Goal: Task Accomplishment & Management: Use online tool/utility

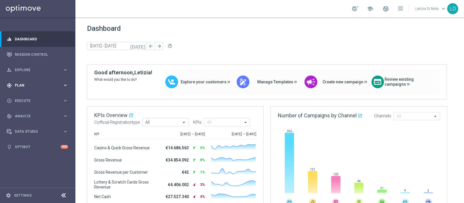
click at [67, 85] on icon "keyboard_arrow_right" at bounding box center [66, 85] width 6 height 6
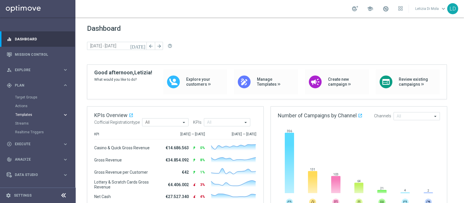
click at [61, 115] on div "Templates" at bounding box center [38, 114] width 47 height 3
click at [25, 122] on link "Optimail" at bounding box center [39, 123] width 42 height 5
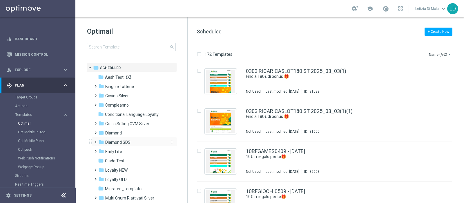
click at [126, 141] on span "Diamond GDS" at bounding box center [117, 142] width 25 height 5
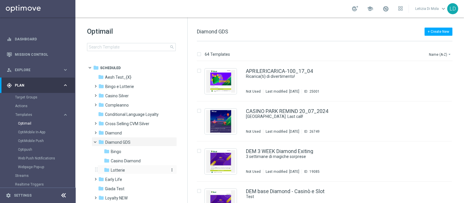
click at [131, 170] on div "folder Lotterie" at bounding box center [135, 170] width 62 height 7
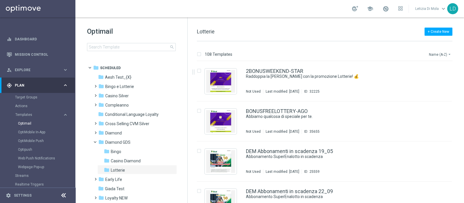
click at [433, 54] on button "Name (A-Z) arrow_drop_down" at bounding box center [440, 54] width 24 height 7
click at [433, 78] on span "Date Modified (Newest)" at bounding box center [430, 80] width 39 height 4
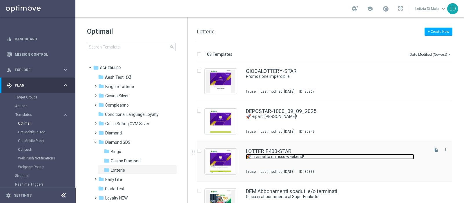
click at [316, 157] on link "🎉 Ti aspetta un ricco weekend!" at bounding box center [330, 157] width 168 height 6
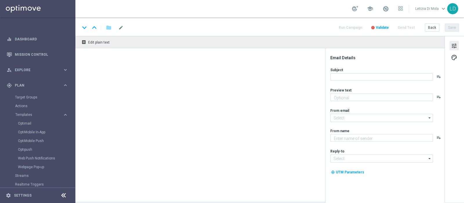
type textarea "fino a 400€ di bonus!"
type input "[EMAIL_ADDRESS][DOMAIN_NAME]"
type textarea "Sisal Vip"
type input "[EMAIL_ADDRESS][DOMAIN_NAME]"
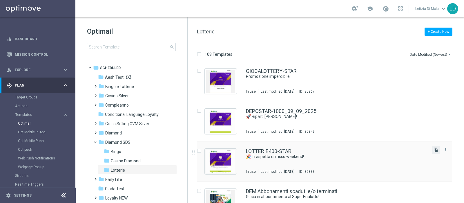
click at [434, 149] on icon "file_copy" at bounding box center [436, 149] width 5 height 5
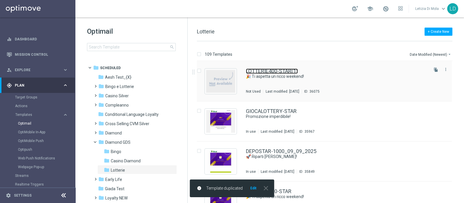
click at [278, 69] on link "LOTTERIE400-STAR(1)" at bounding box center [272, 70] width 52 height 5
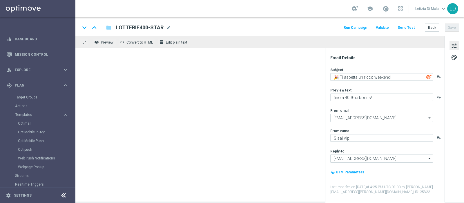
type input "LOTTERIE400-STAR(1)"
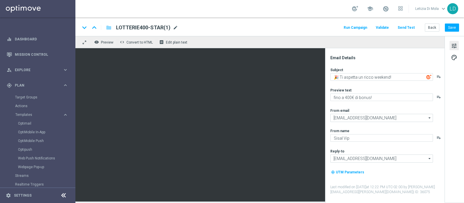
click at [173, 26] on span "mode_edit" at bounding box center [175, 27] width 5 height 5
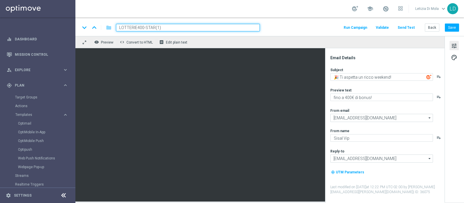
drag, startPoint x: 173, startPoint y: 26, endPoint x: 110, endPoint y: 24, distance: 62.4
click at [110, 24] on div "keyboard_arrow_down keyboard_arrow_up folder LOTTERIE400-STAR(1)" at bounding box center [170, 28] width 180 height 8
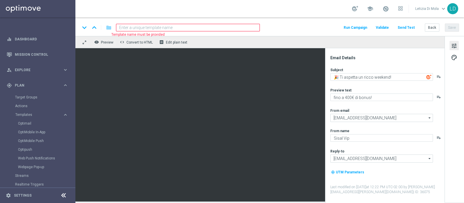
paste input "LOTTERYSEPT-500STAR"
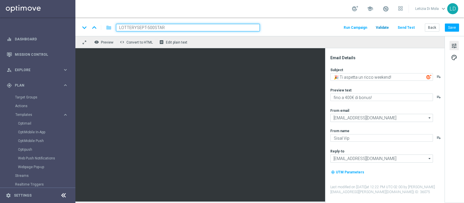
type input "LOTTERYSEPT-500STAR"
click at [386, 27] on span "Validate" at bounding box center [382, 28] width 13 height 4
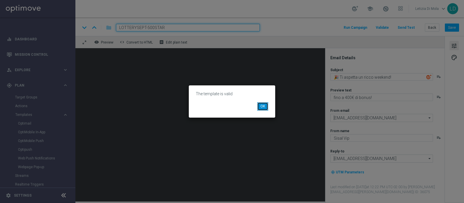
click at [260, 105] on button "OK" at bounding box center [262, 106] width 11 height 8
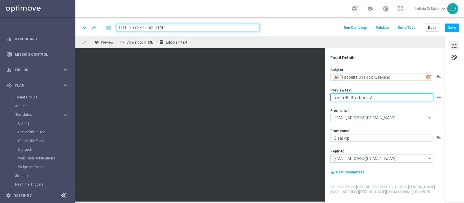
click at [347, 98] on textarea "fino a 400€ di bonus!" at bounding box center [381, 97] width 103 height 8
type textarea "fino a 500€ di bonus!"
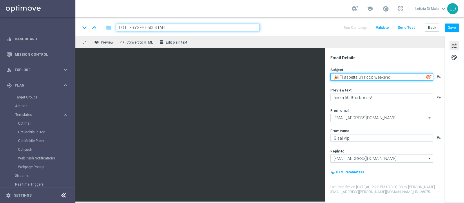
click at [401, 77] on textarea "🎉 Ti aspetta un ricco weekend!" at bounding box center [381, 77] width 103 height 8
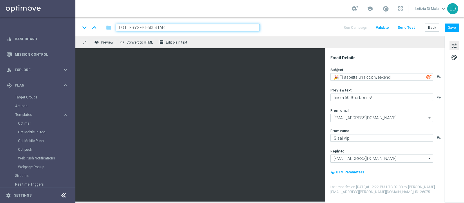
click at [427, 76] on img at bounding box center [428, 76] width 5 height 5
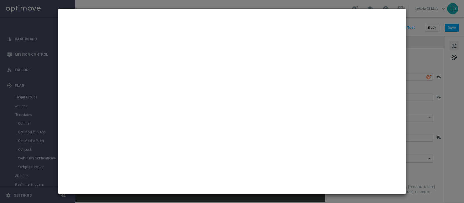
type textarea "Scopri subito cosa ti aspetta questo weekend!"
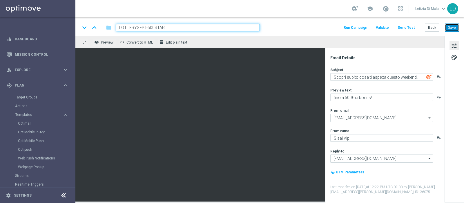
click at [450, 28] on button "Save" at bounding box center [452, 27] width 14 height 8
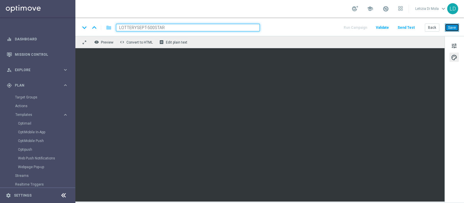
click at [451, 26] on button "Save" at bounding box center [452, 27] width 14 height 8
click at [451, 27] on button "Save" at bounding box center [452, 27] width 14 height 8
click at [455, 29] on button "Save" at bounding box center [452, 27] width 14 height 8
click at [453, 27] on button "Save" at bounding box center [452, 27] width 14 height 8
click at [458, 26] on button "Save" at bounding box center [452, 27] width 14 height 8
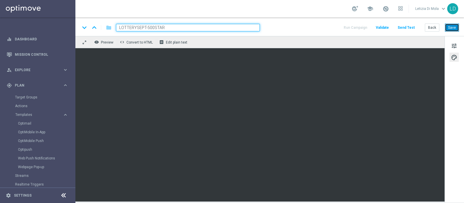
click at [454, 27] on button "Save" at bounding box center [452, 27] width 14 height 8
click at [457, 25] on button "Save" at bounding box center [452, 27] width 14 height 8
